Goal: Transaction & Acquisition: Purchase product/service

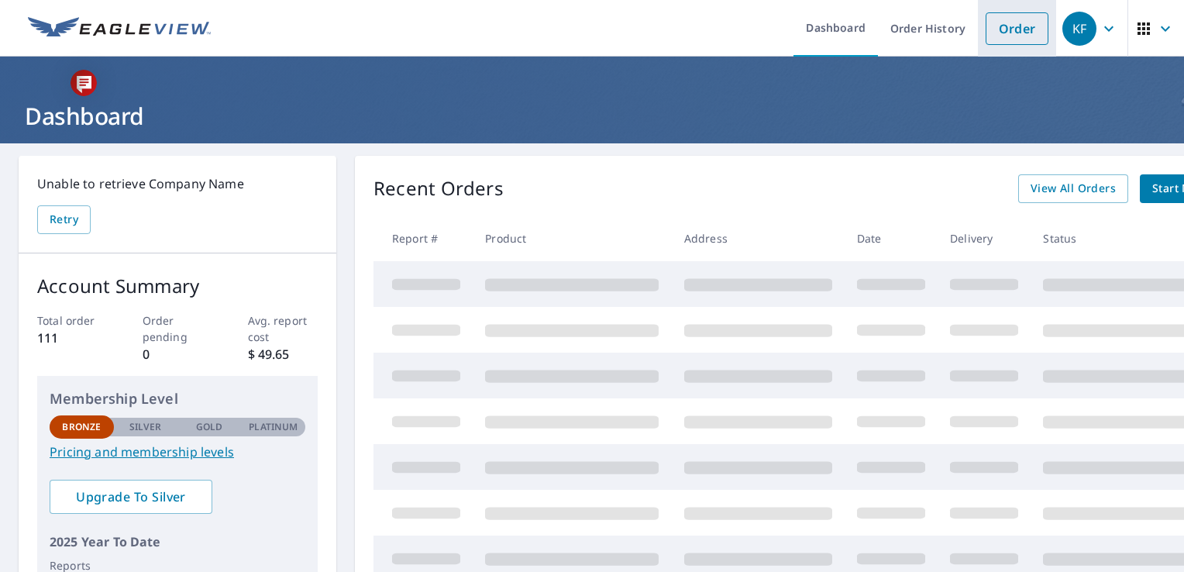
click at [1006, 25] on link "Order" at bounding box center [1017, 28] width 63 height 33
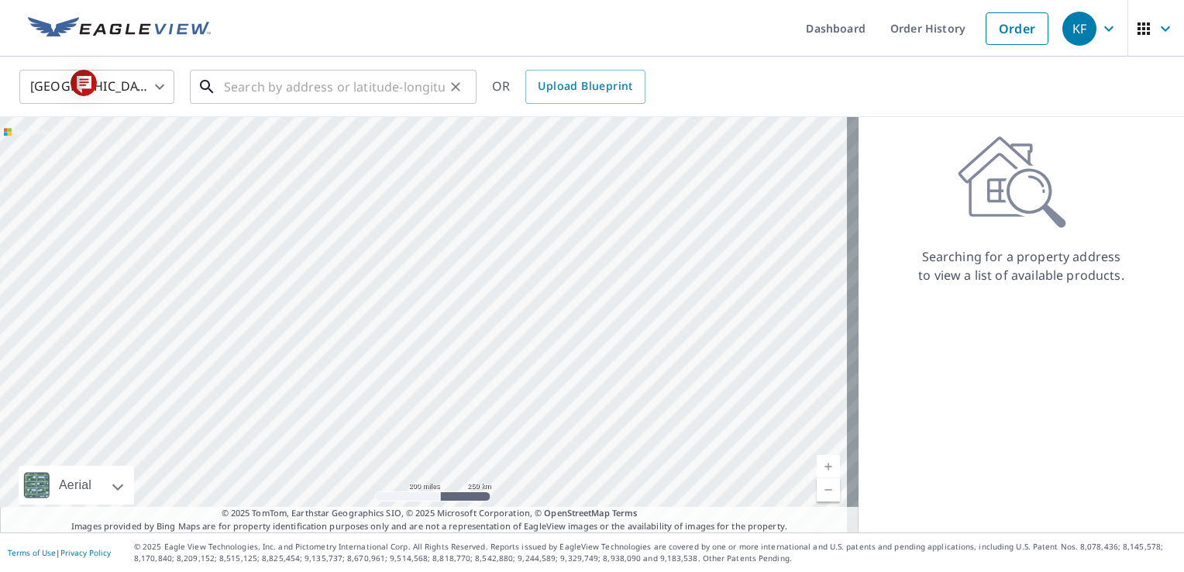
click at [281, 98] on input "text" at bounding box center [334, 86] width 221 height 43
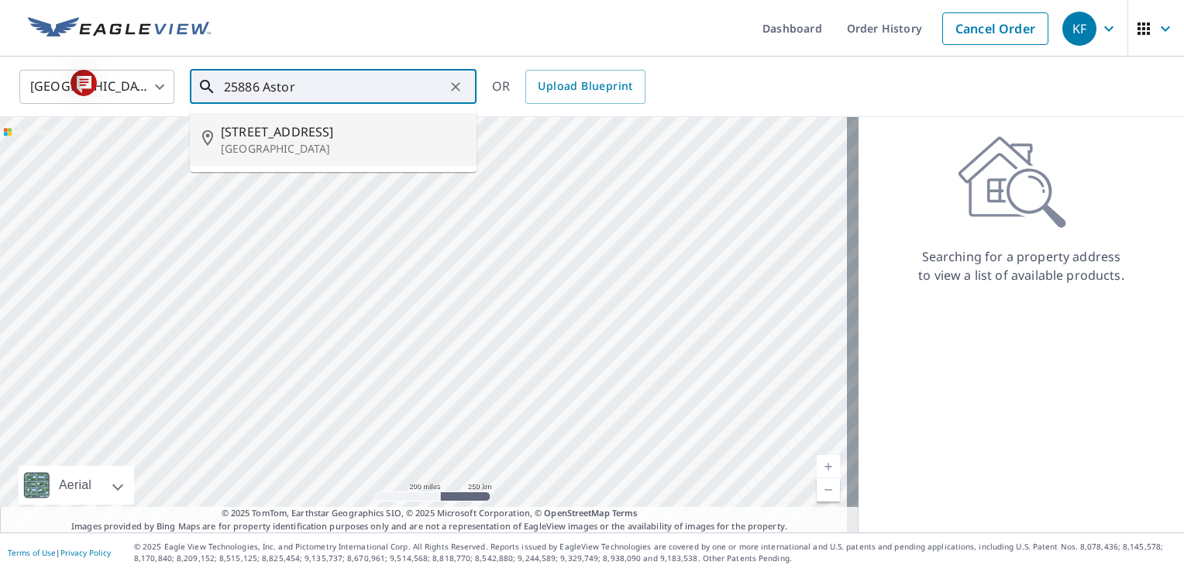
click at [278, 145] on p "[GEOGRAPHIC_DATA]" at bounding box center [342, 148] width 243 height 15
type input "[STREET_ADDRESS]"
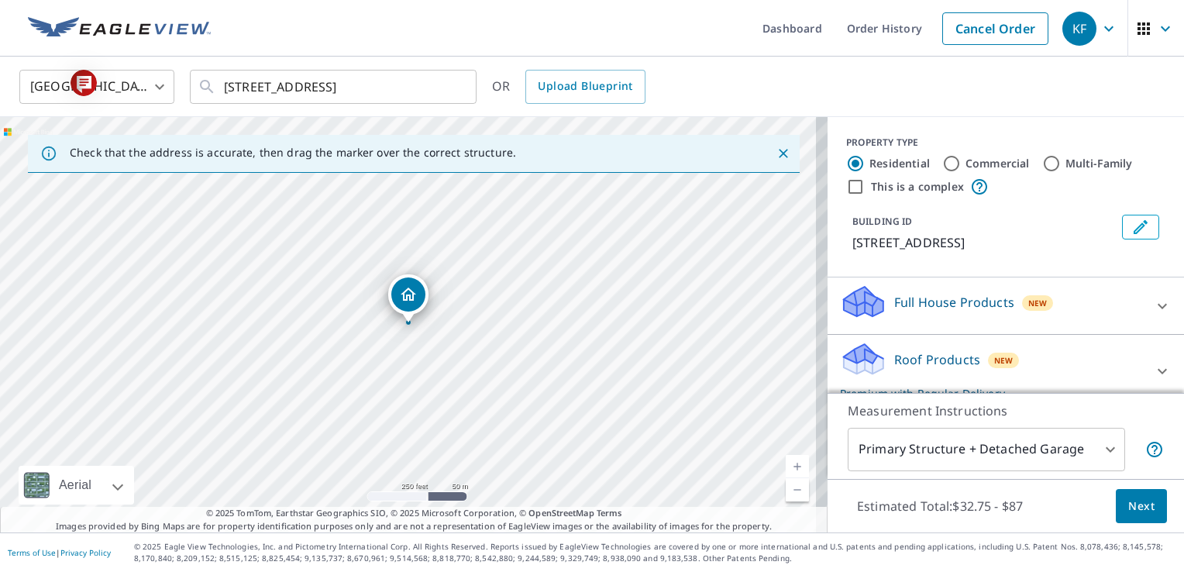
click at [1128, 504] on span "Next" at bounding box center [1141, 506] width 26 height 19
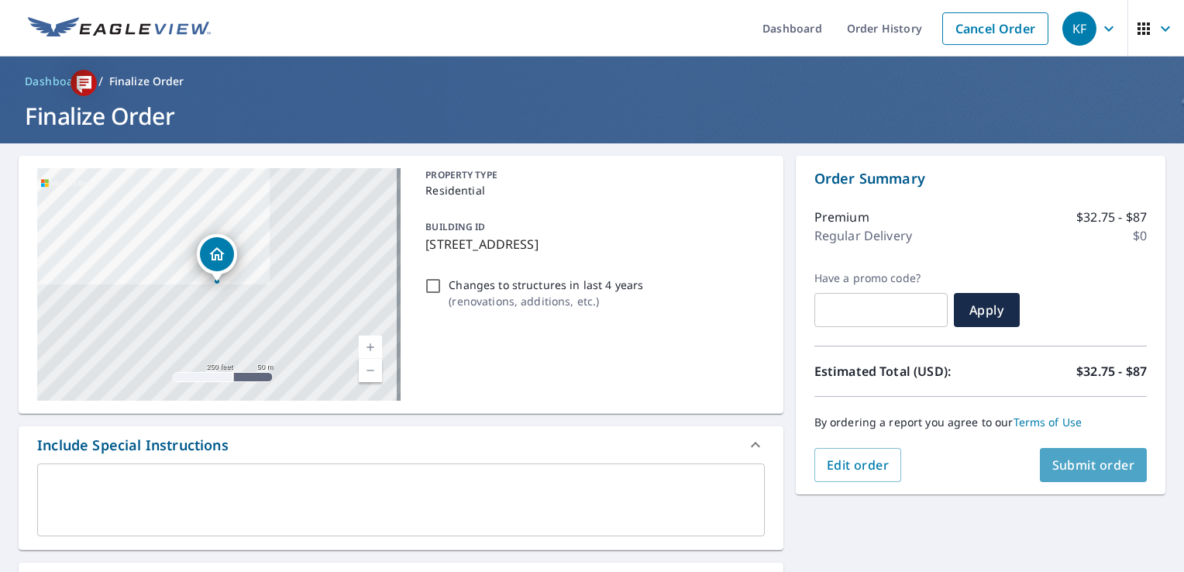
click at [1085, 457] on span "Submit order" at bounding box center [1093, 464] width 83 height 17
checkbox input "true"
